Goal: Information Seeking & Learning: Find specific page/section

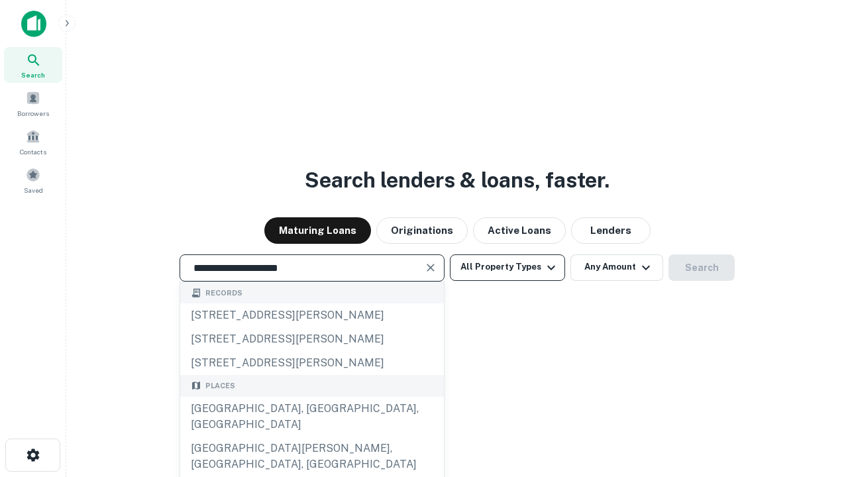
click at [312, 437] on div "[GEOGRAPHIC_DATA], [GEOGRAPHIC_DATA], [GEOGRAPHIC_DATA]" at bounding box center [312, 417] width 264 height 40
click at [508, 267] on button "All Property Types" at bounding box center [507, 268] width 115 height 27
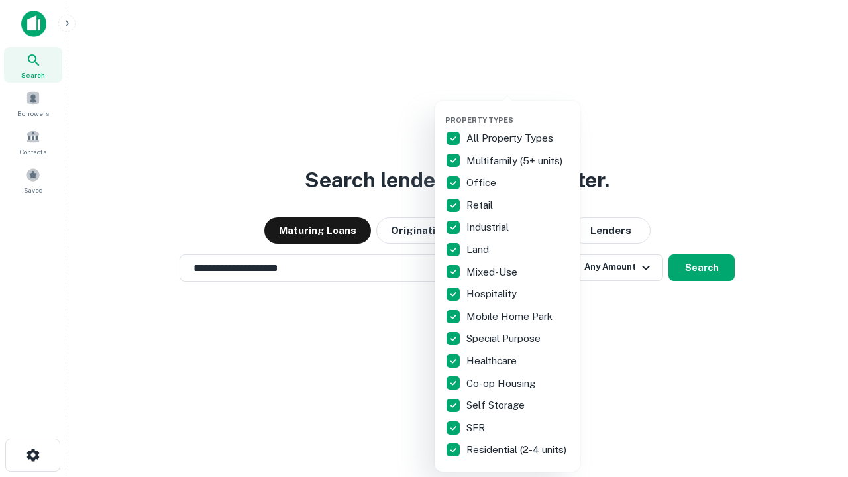
type input "**********"
click at [518, 111] on button "button" at bounding box center [518, 111] width 146 height 1
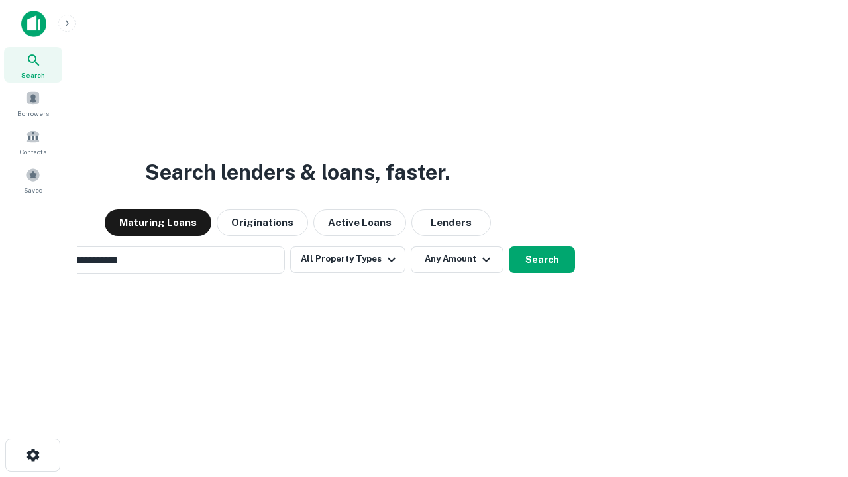
scroll to position [21, 0]
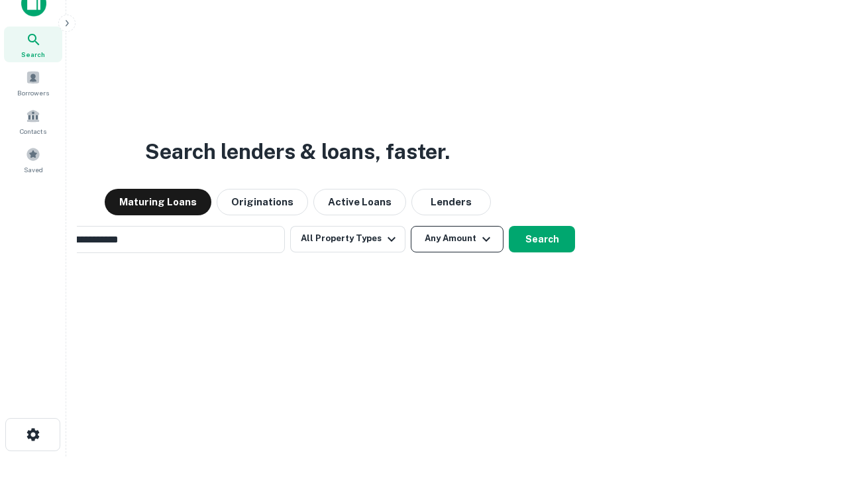
click at [411, 226] on button "Any Amount" at bounding box center [457, 239] width 93 height 27
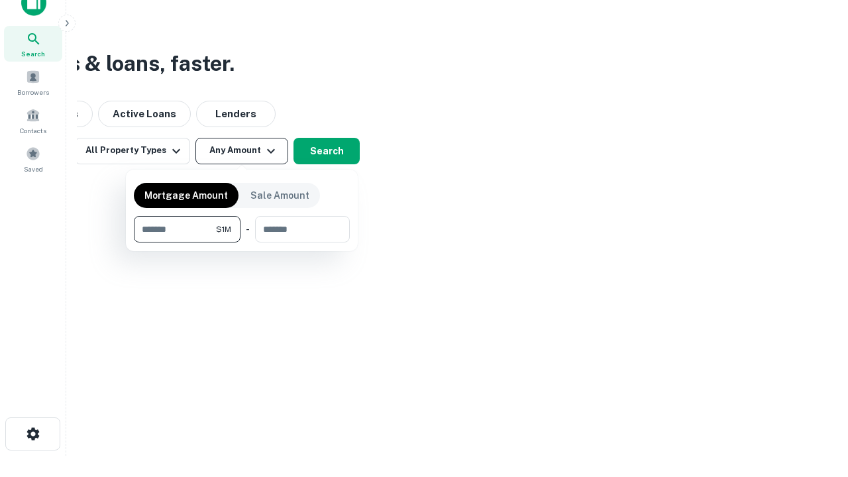
type input "*******"
click at [242, 243] on button "button" at bounding box center [242, 243] width 216 height 1
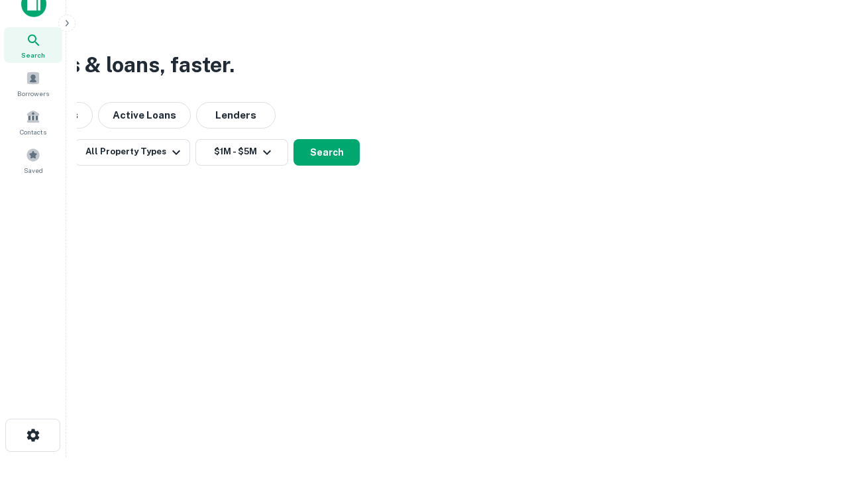
scroll to position [8, 245]
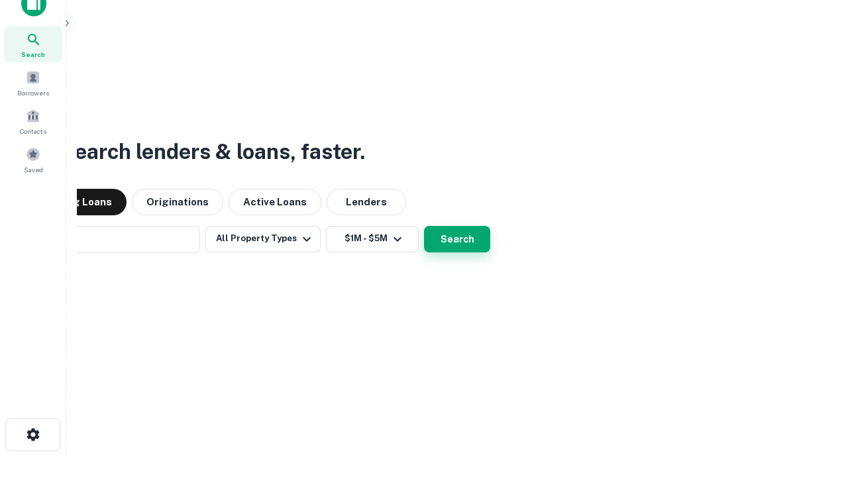
click at [424, 226] on button "Search" at bounding box center [457, 239] width 66 height 27
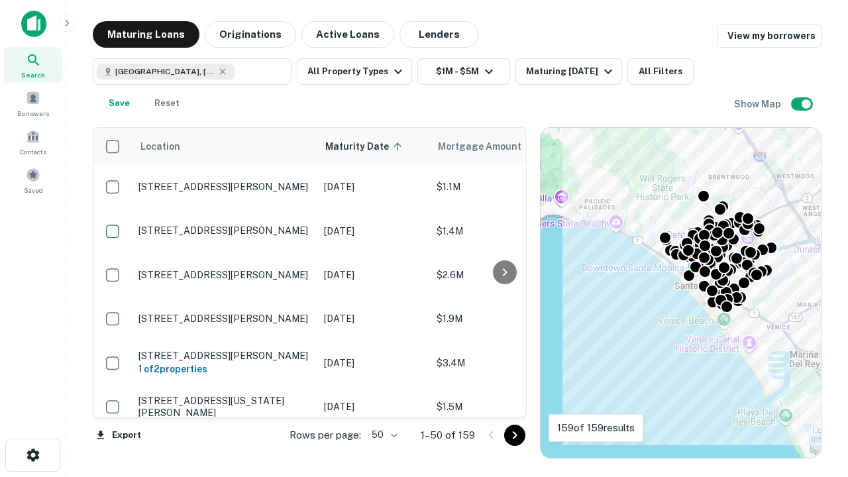
click at [382, 435] on body "Search Borrowers Contacts Saved Maturing Loans Originations Active Loans Lender…" at bounding box center [424, 238] width 848 height 477
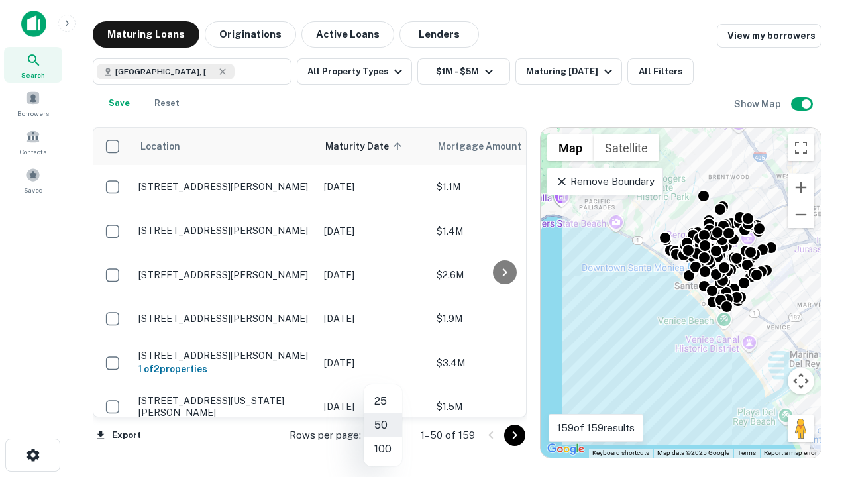
click at [383, 402] on li "25" at bounding box center [383, 402] width 38 height 24
